Goal: Information Seeking & Learning: Learn about a topic

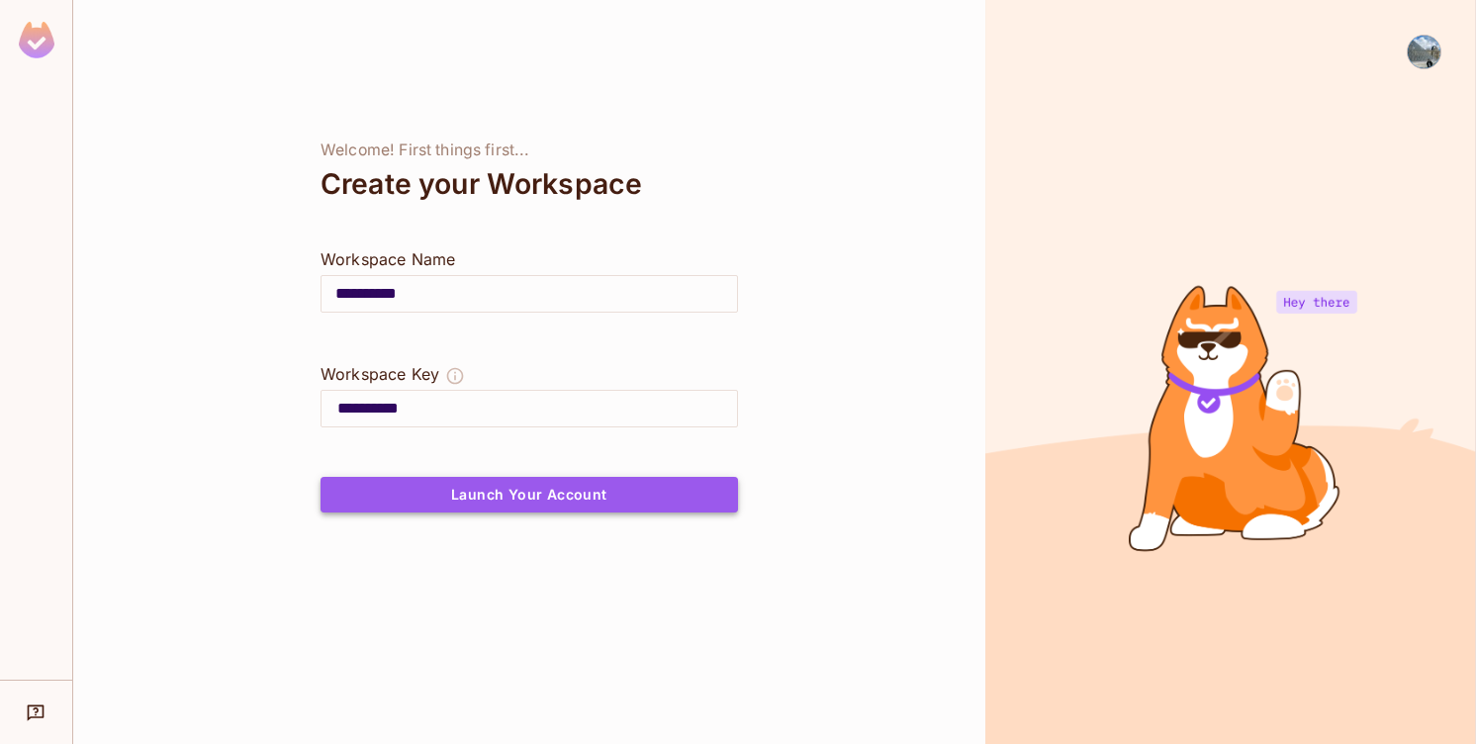
click at [549, 496] on button "Launch Your Account" at bounding box center [530, 495] width 418 height 36
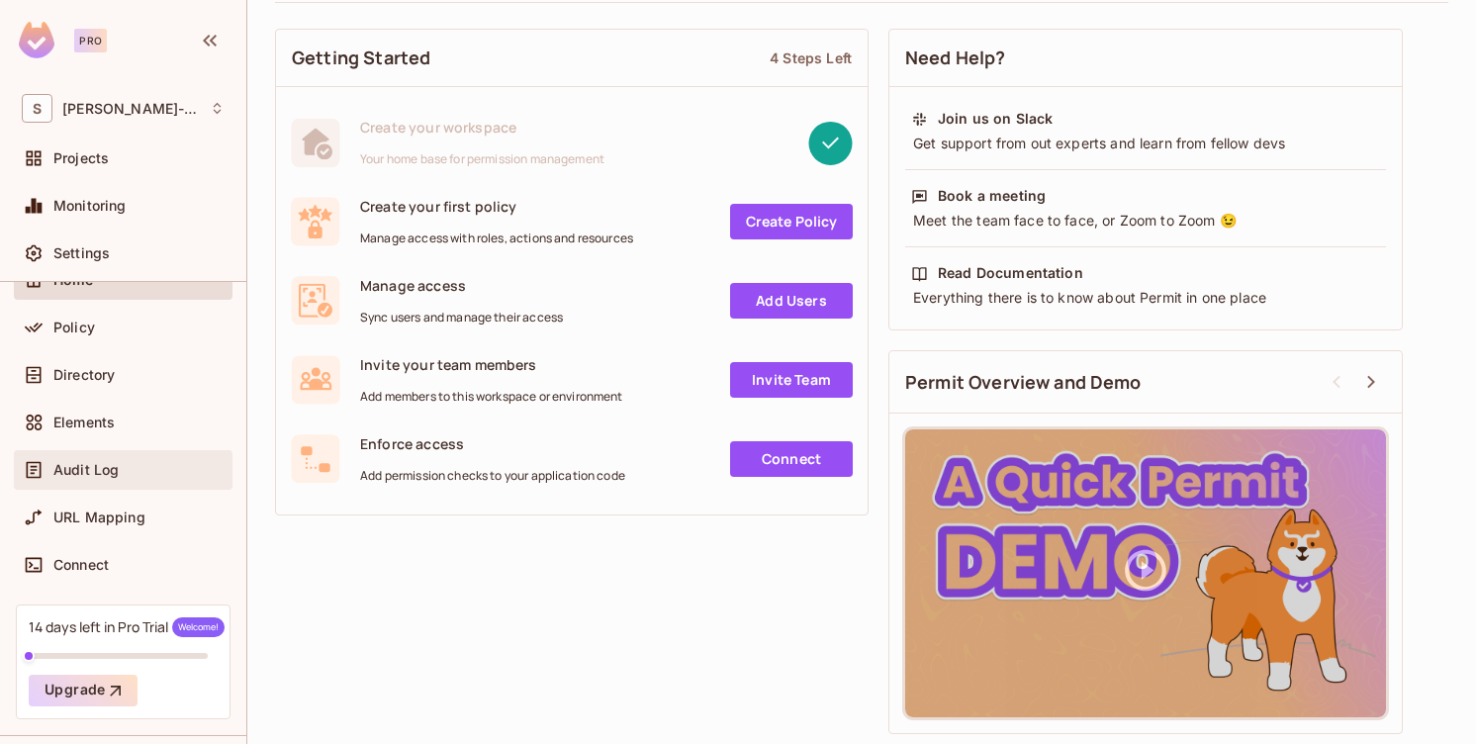
scroll to position [102, 0]
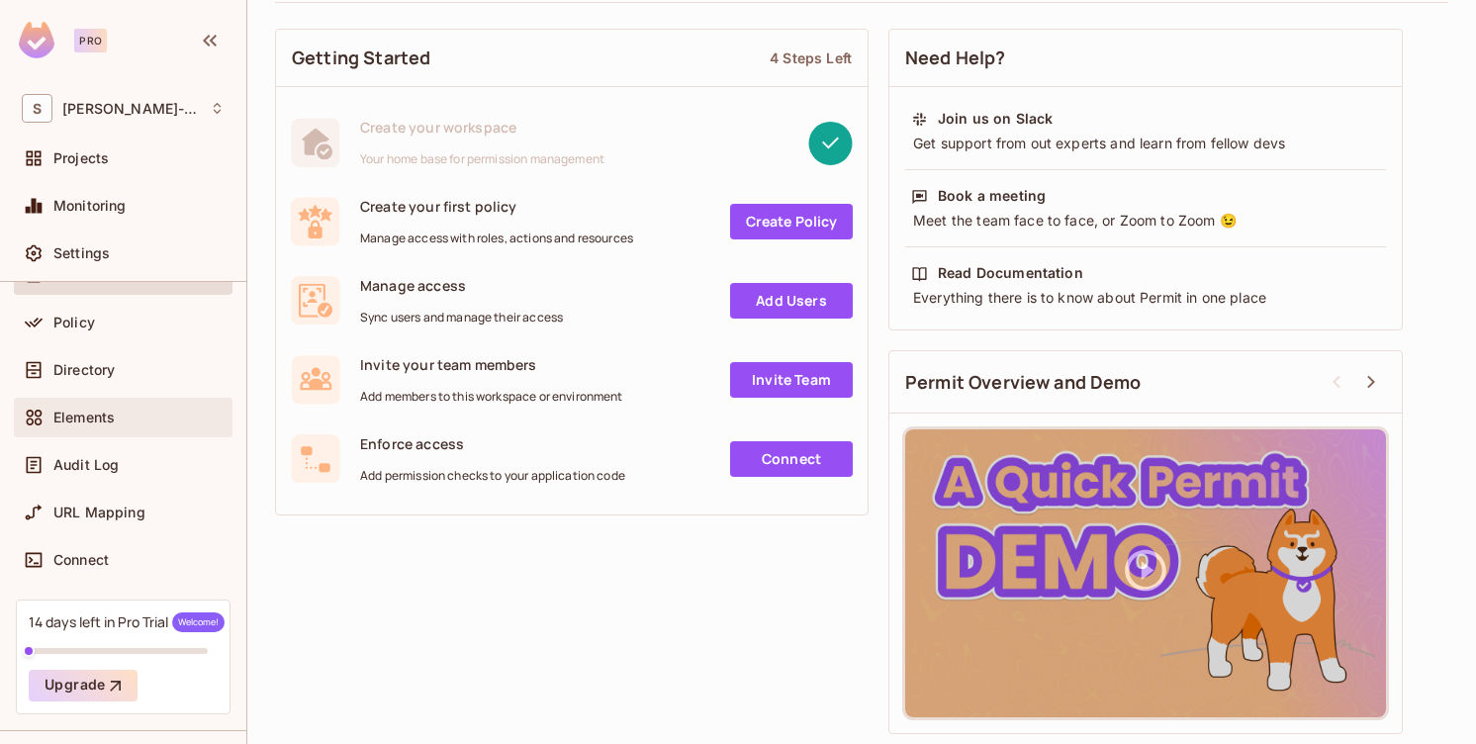
click at [89, 406] on div "Elements" at bounding box center [123, 418] width 203 height 24
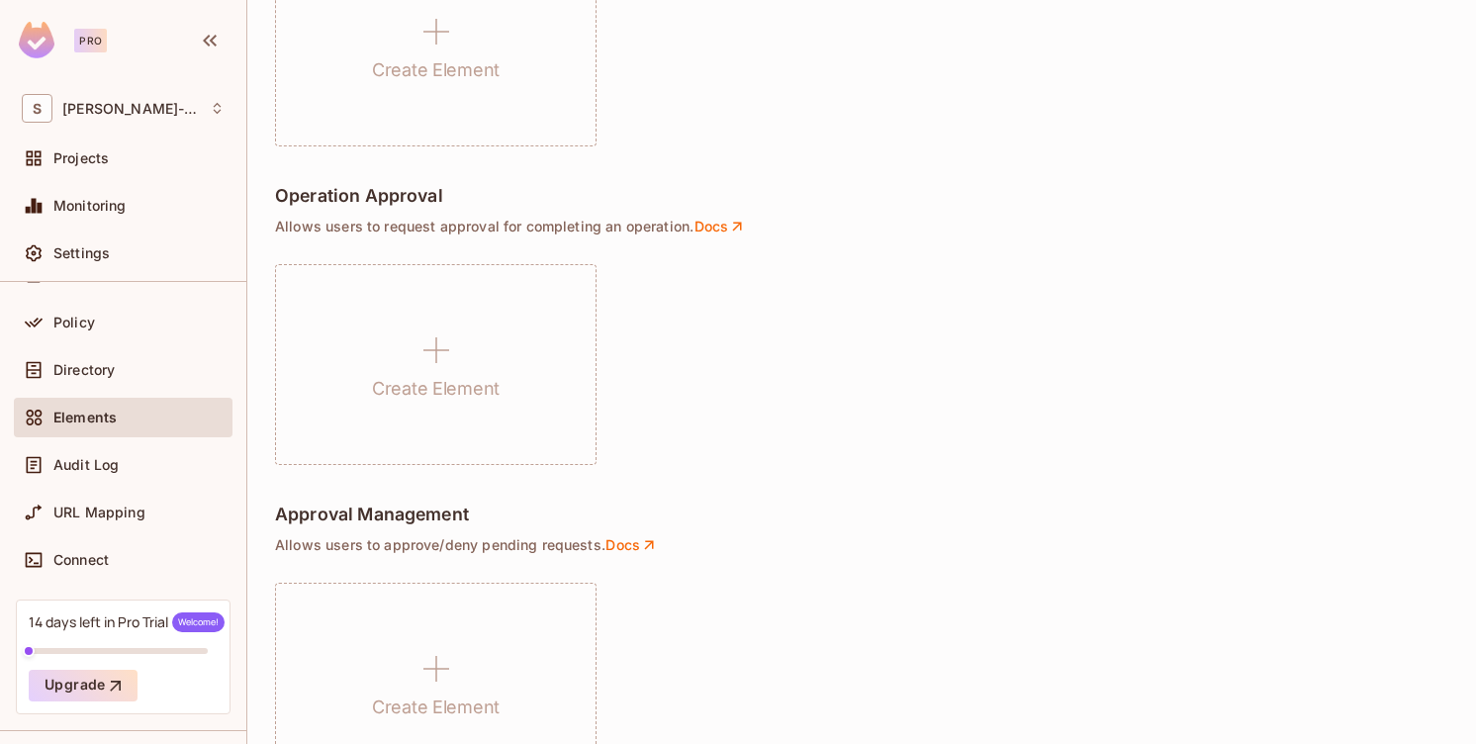
scroll to position [1460, 0]
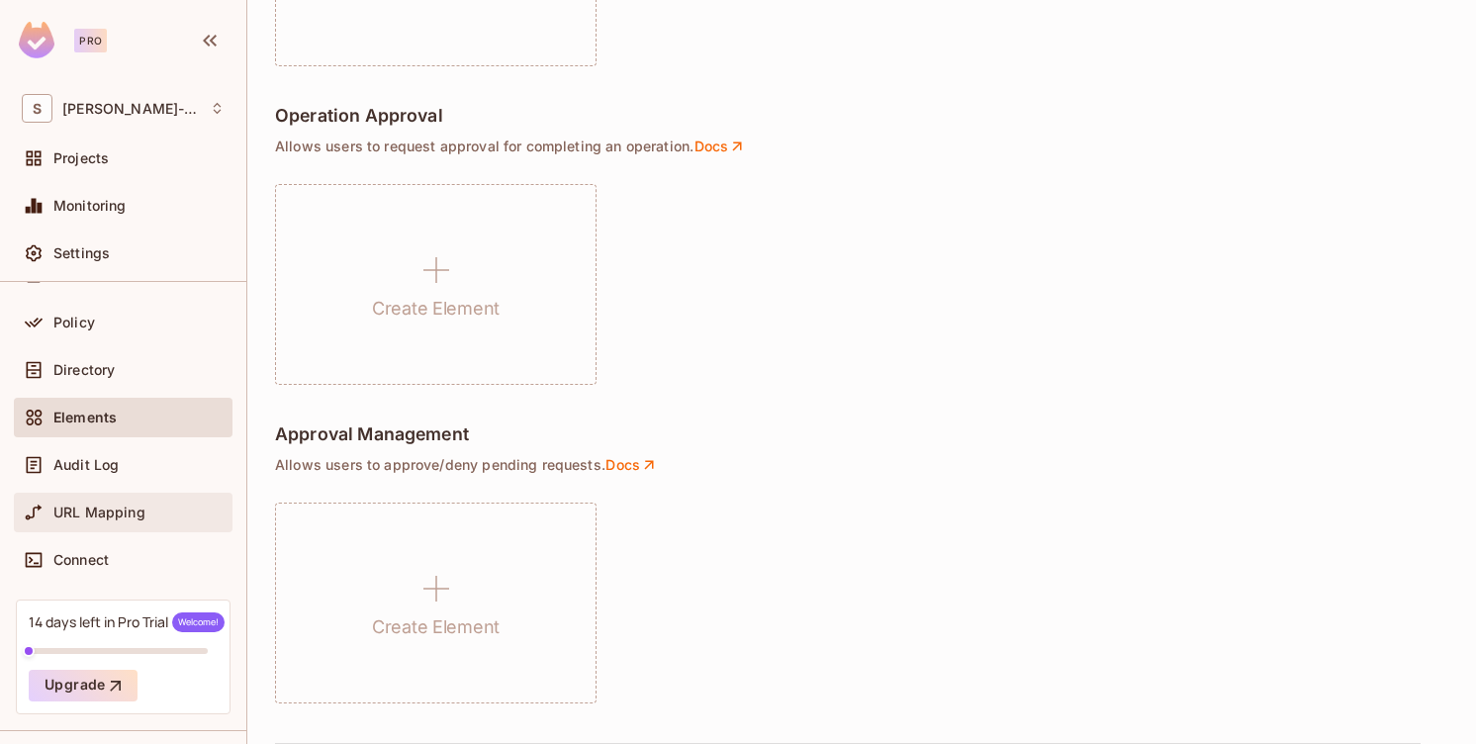
click at [141, 505] on span "URL Mapping" at bounding box center [99, 513] width 92 height 16
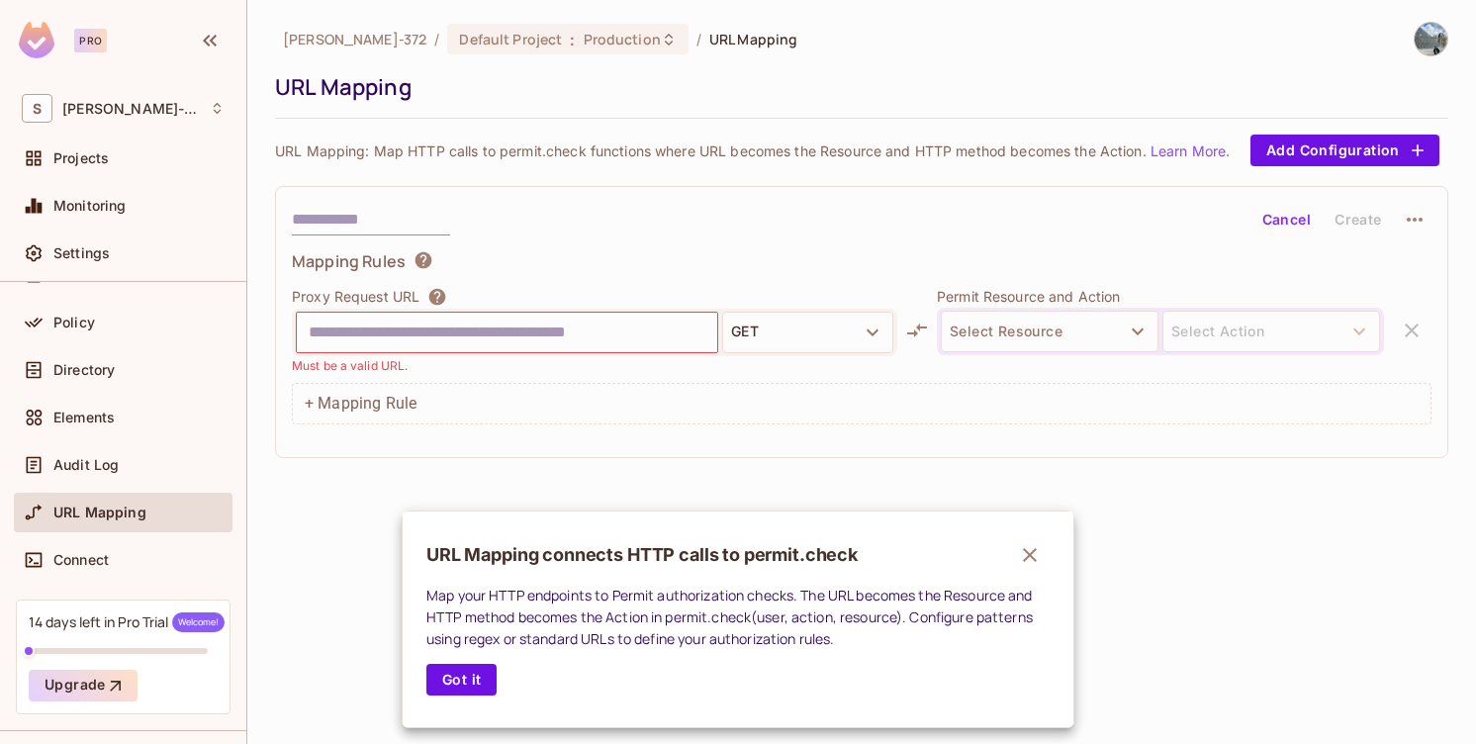
click at [117, 211] on div at bounding box center [738, 372] width 1476 height 744
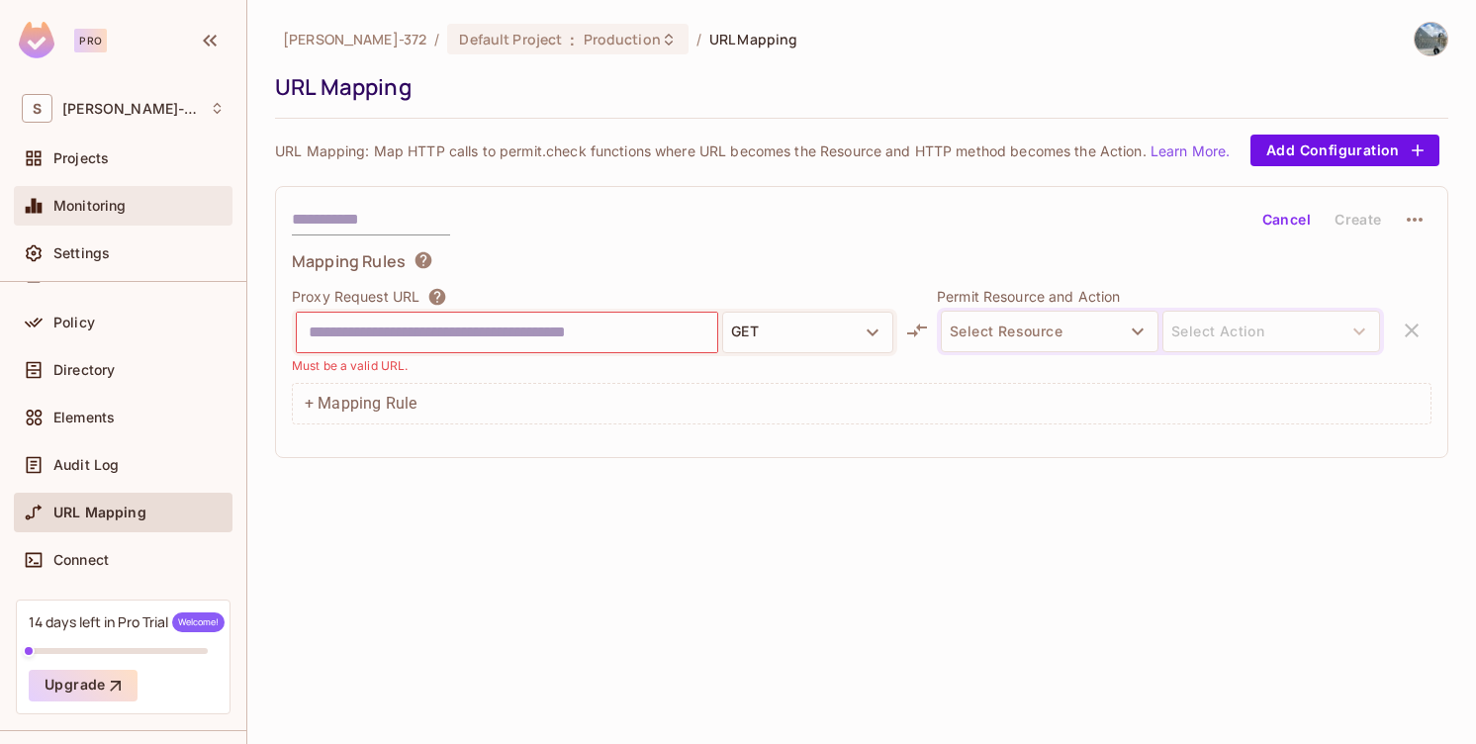
click at [114, 210] on span "Monitoring" at bounding box center [89, 206] width 73 height 16
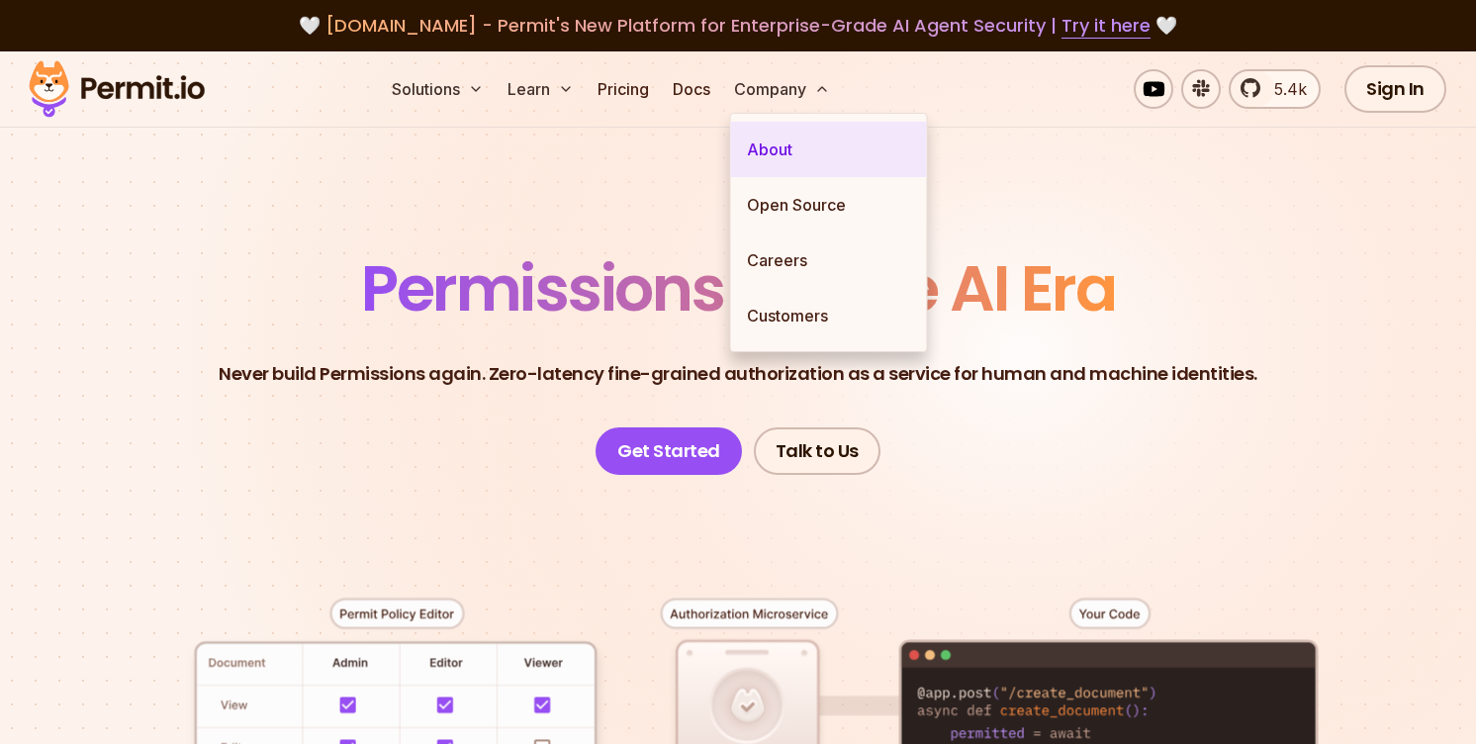
click at [784, 148] on link "About" at bounding box center [829, 149] width 196 height 55
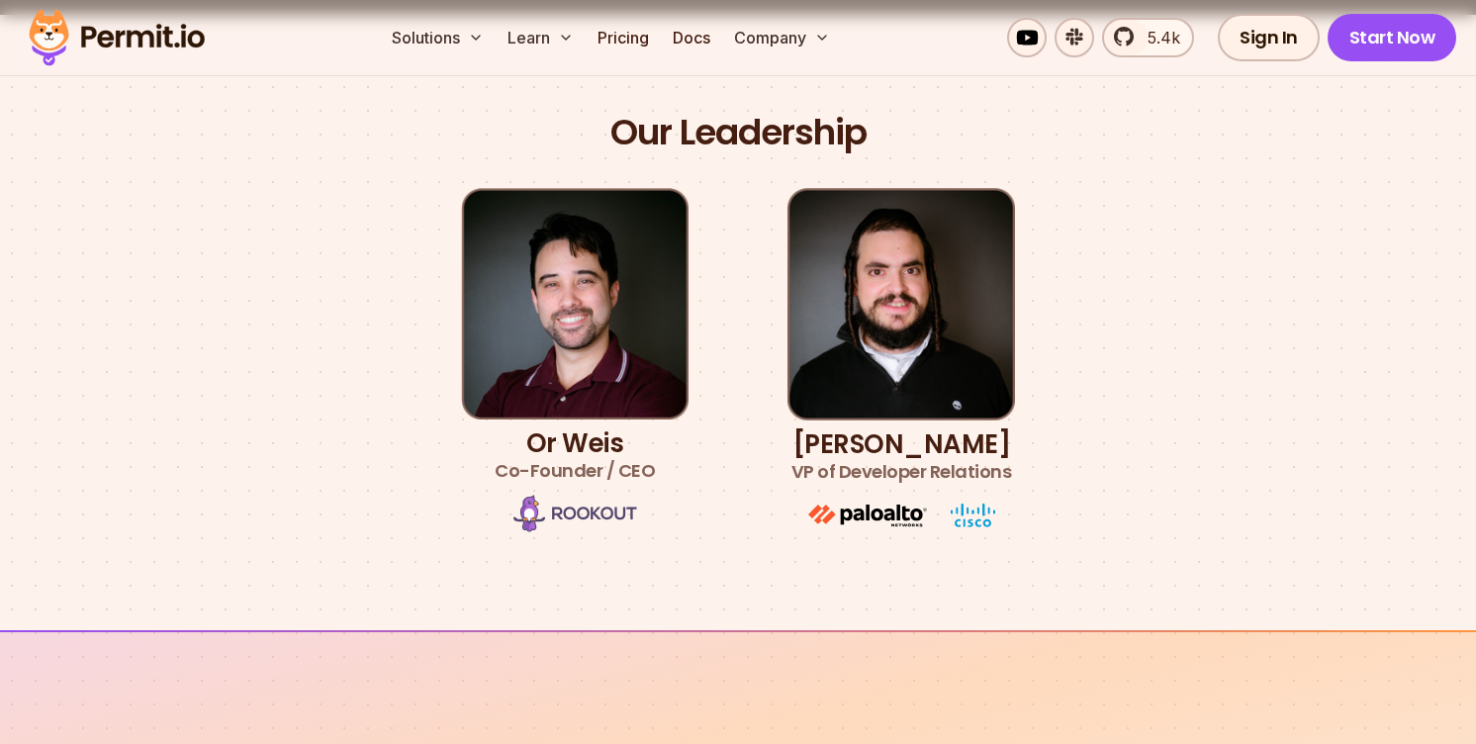
scroll to position [1128, 0]
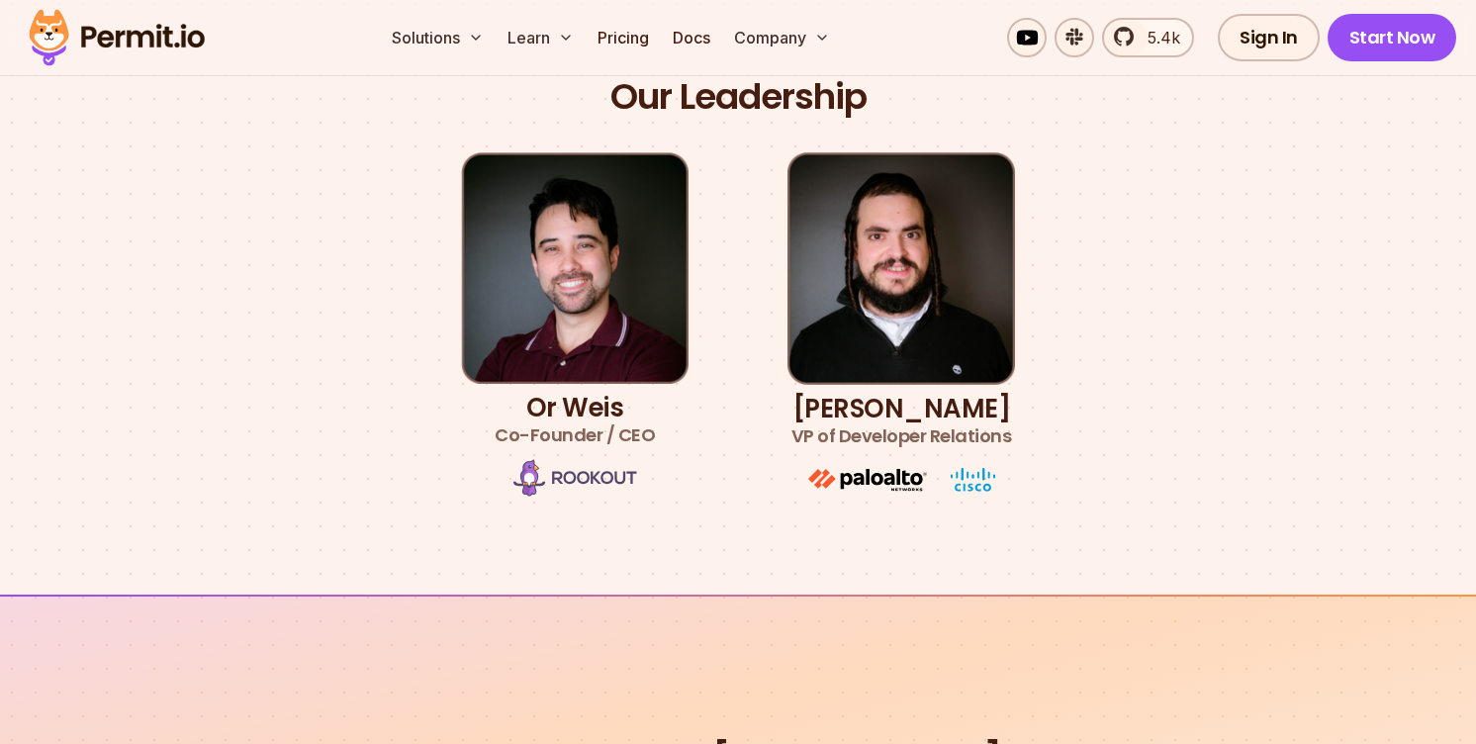
click at [644, 335] on img at bounding box center [575, 268] width 228 height 232
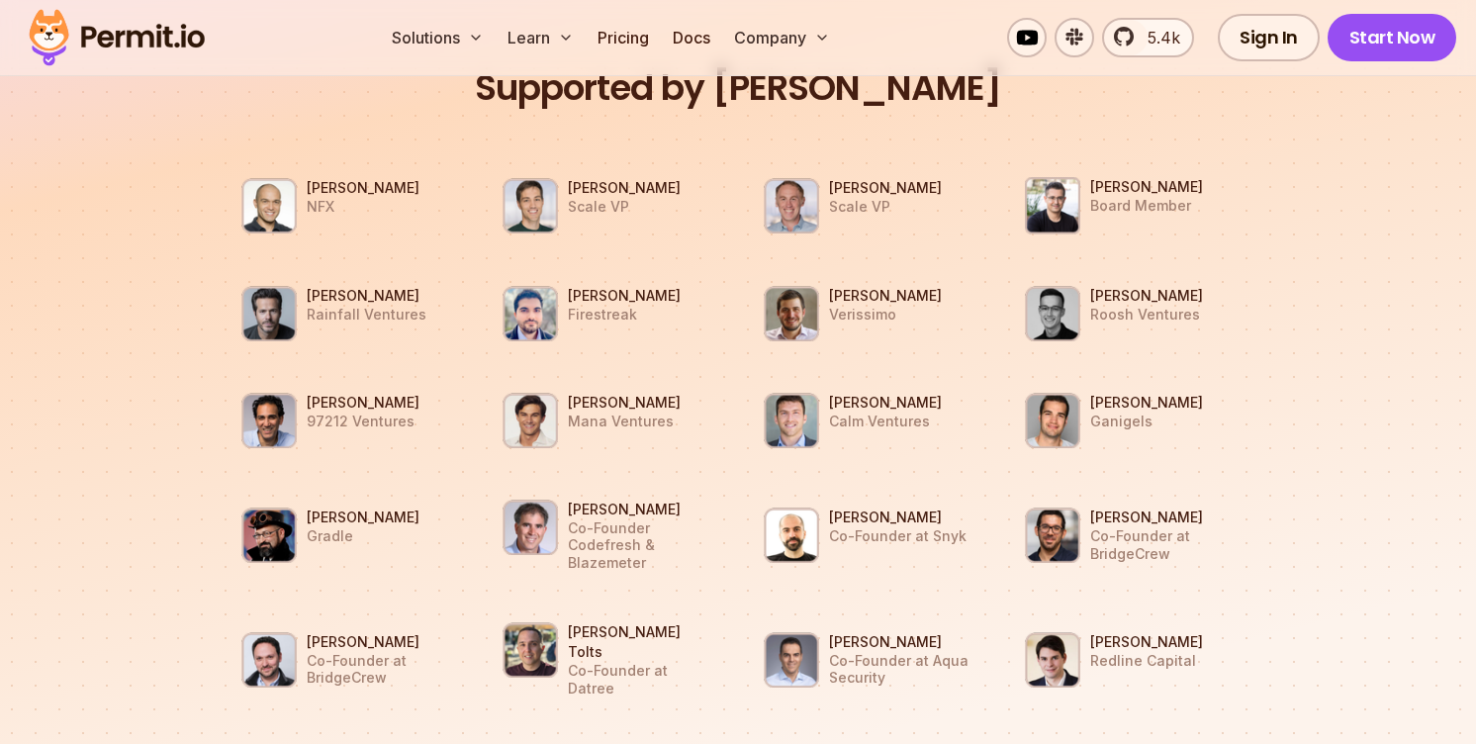
scroll to position [1787, 0]
